Goal: Transaction & Acquisition: Purchase product/service

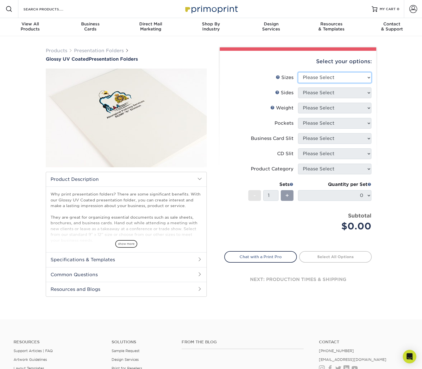
click at [344, 75] on select "Please Select 5.25" x 10.5" 6" x 9" 9" x 12" 9" x 14.5"" at bounding box center [334, 77] width 73 height 11
click at [298, 72] on select "Please Select 5.25" x 10.5" 6" x 9" 9" x 12" 9" x 14.5"" at bounding box center [334, 77] width 73 height 11
click at [333, 79] on select "Please Select 5.25" x 10.5" 6" x 9" 9" x 12" 9" x 14.5"" at bounding box center [334, 77] width 73 height 11
select select "9.00x12.00"
click at [298, 72] on select "Please Select 5.25" x 10.5" 6" x 9" 9" x 12" 9" x 14.5"" at bounding box center [334, 77] width 73 height 11
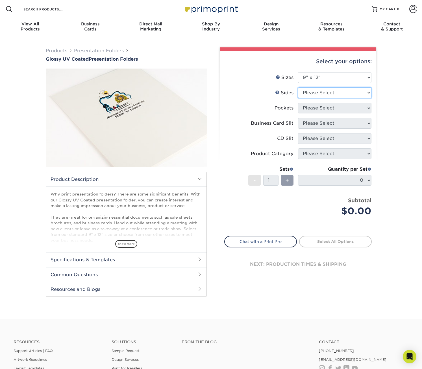
click at [330, 93] on select "Please Select Print Both Sides Print Front Only" at bounding box center [334, 93] width 73 height 11
select select "32d3c223-f82c-492b-b915-ba065a00862f"
click at [298, 88] on select "Please Select Print Both Sides Print Front Only" at bounding box center [334, 93] width 73 height 11
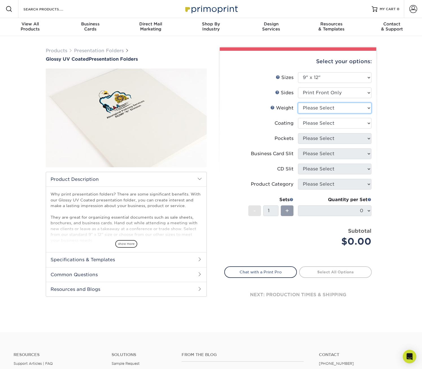
click at [333, 112] on select "Please Select 14PT 16PT" at bounding box center [334, 108] width 73 height 11
click at [298, 103] on select "Please Select 14PT 16PT" at bounding box center [334, 108] width 73 height 11
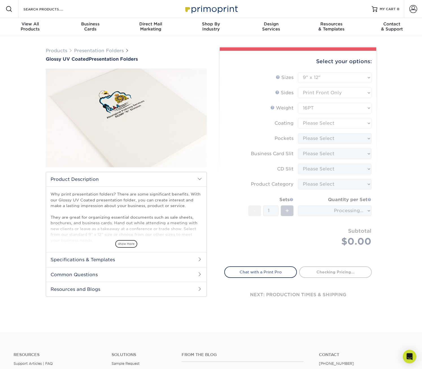
click at [330, 123] on form "Sizes Help Sizes Please Select 5.25" x 10.5" 6" x 9" 9" x 12" 9" x 14.5" Sides …" at bounding box center [297, 166] width 147 height 188
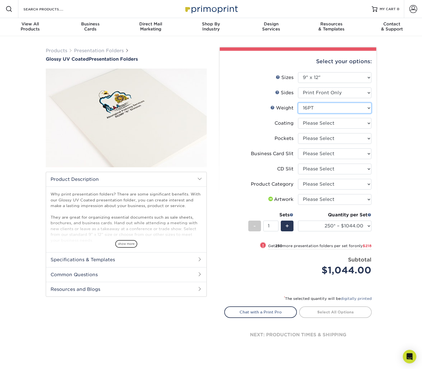
click at [348, 112] on select "Please Select 14PT 16PT" at bounding box center [334, 108] width 73 height 11
select select "14PT"
click at [298, 103] on select "Please Select 14PT 16PT" at bounding box center [334, 108] width 73 height 11
select select
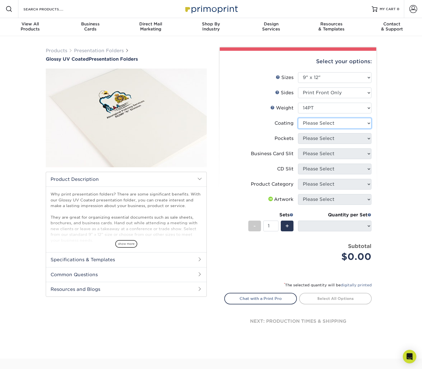
click at [350, 123] on select at bounding box center [334, 123] width 73 height 11
select select "1e8116af-acfc-44b1-83dc-8181aa338834"
click at [298, 118] on select at bounding box center [334, 123] width 73 height 11
select select "-1"
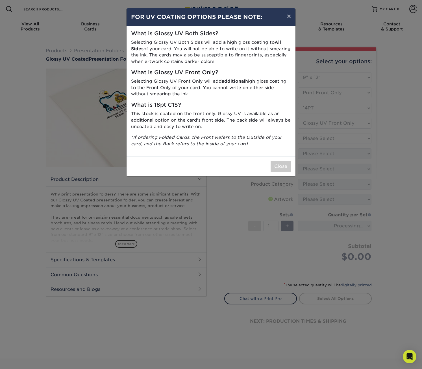
click at [347, 123] on div "× FOR UV COATING OPTIONS PLEASE NOTE: What is Glossy UV Both Sides? Selecting G…" at bounding box center [211, 184] width 422 height 369
